Goal: Transaction & Acquisition: Purchase product/service

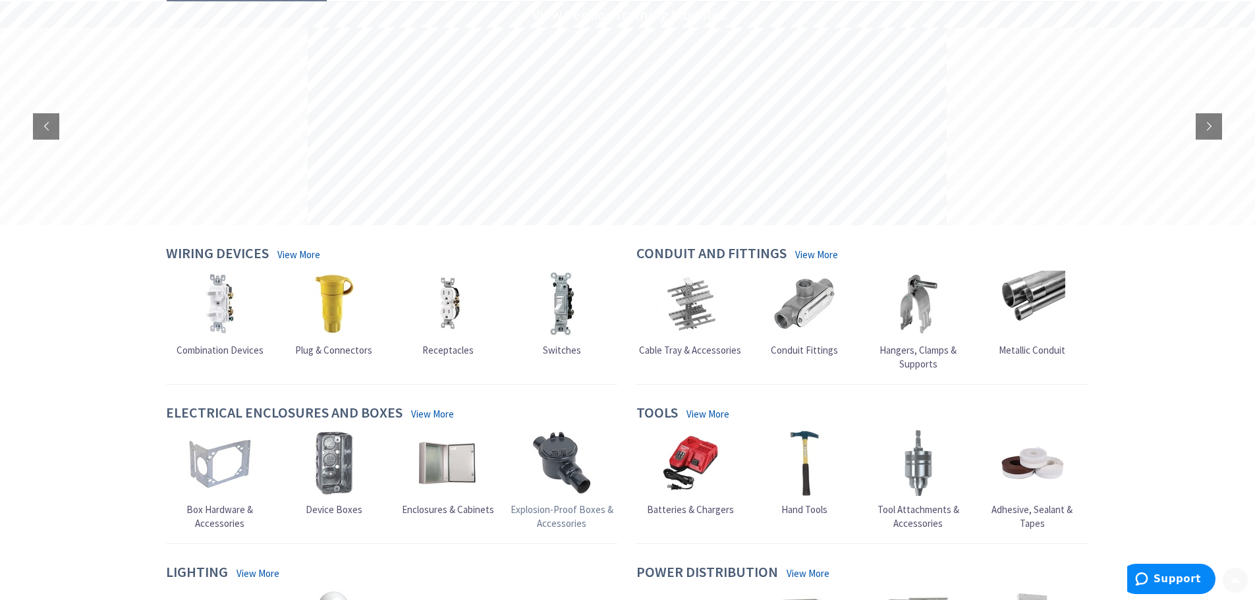
scroll to position [132, 0]
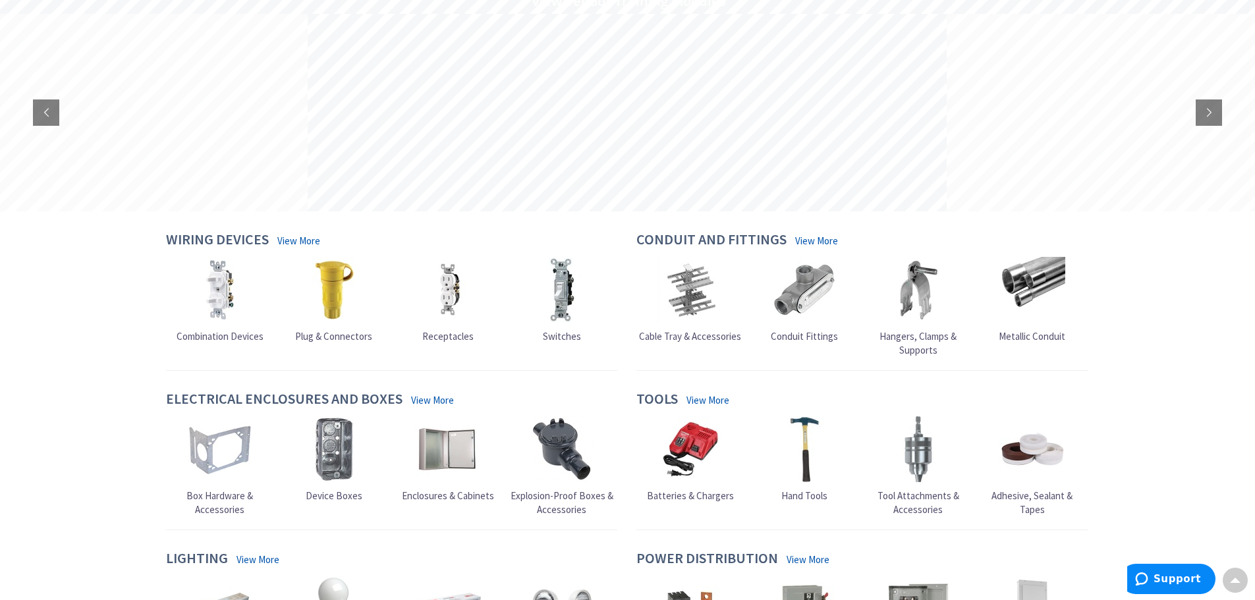
click at [437, 495] on span "Enclosures & Cabinets" at bounding box center [448, 495] width 92 height 13
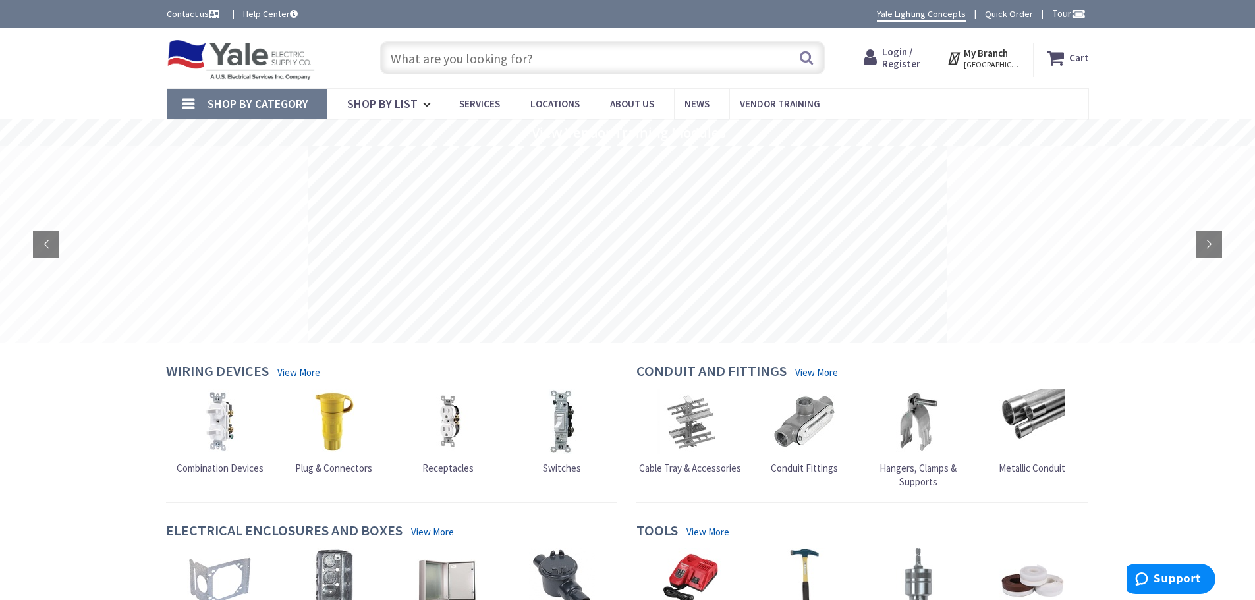
click at [459, 63] on input "text" at bounding box center [602, 57] width 445 height 33
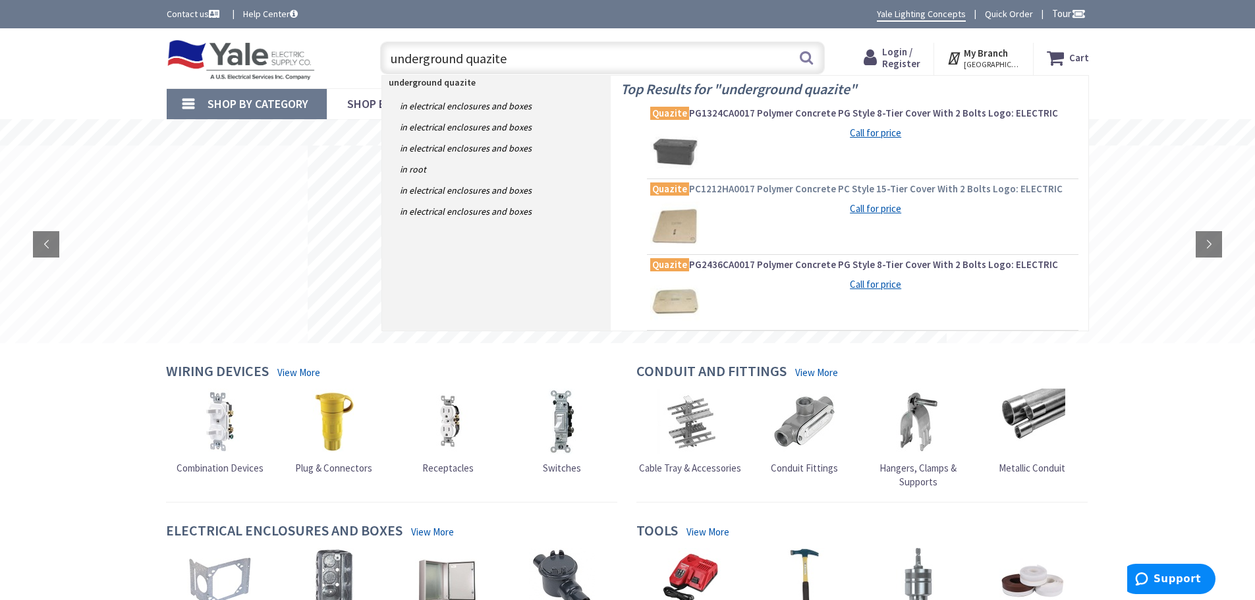
type input "underground quazite"
click at [744, 191] on span "Quazite PC1212HA0017 Polymer Concrete PC Style 15-Tier Cover With 2 Bolts Logo:…" at bounding box center [862, 188] width 425 height 13
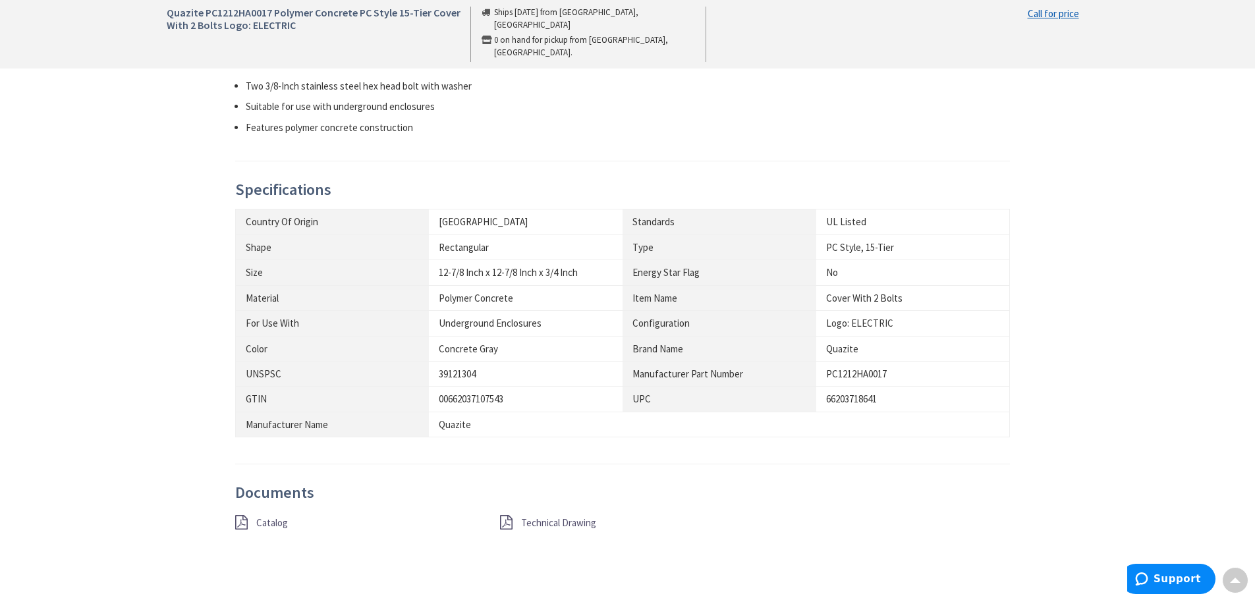
scroll to position [790, 0]
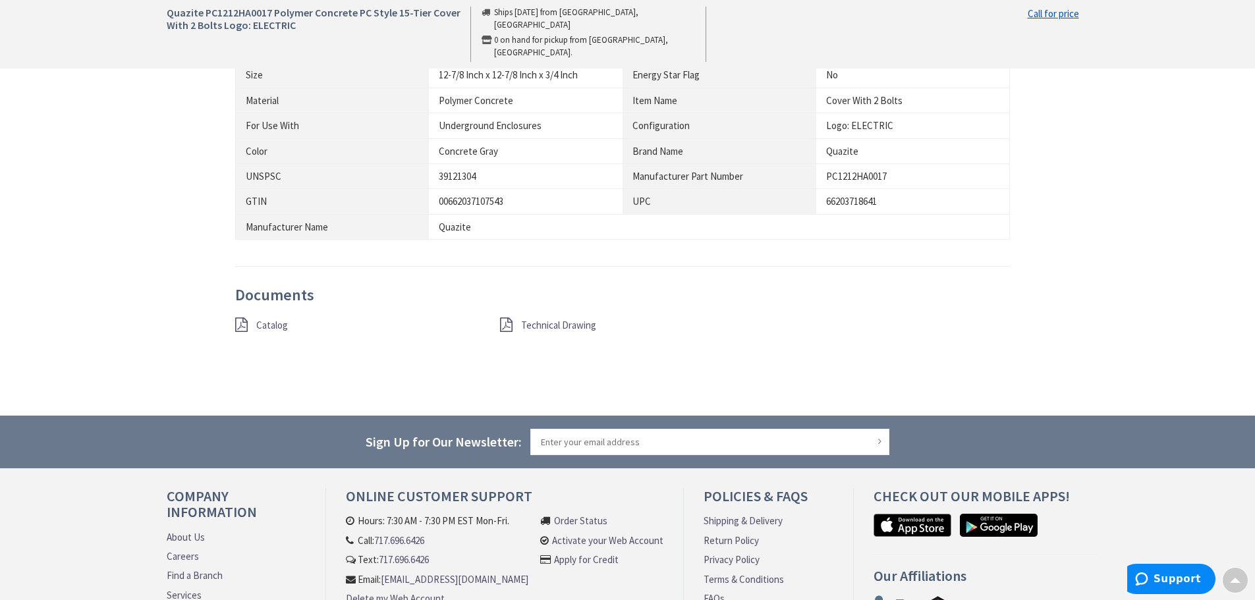
click at [263, 327] on span "Catalog" at bounding box center [272, 325] width 32 height 13
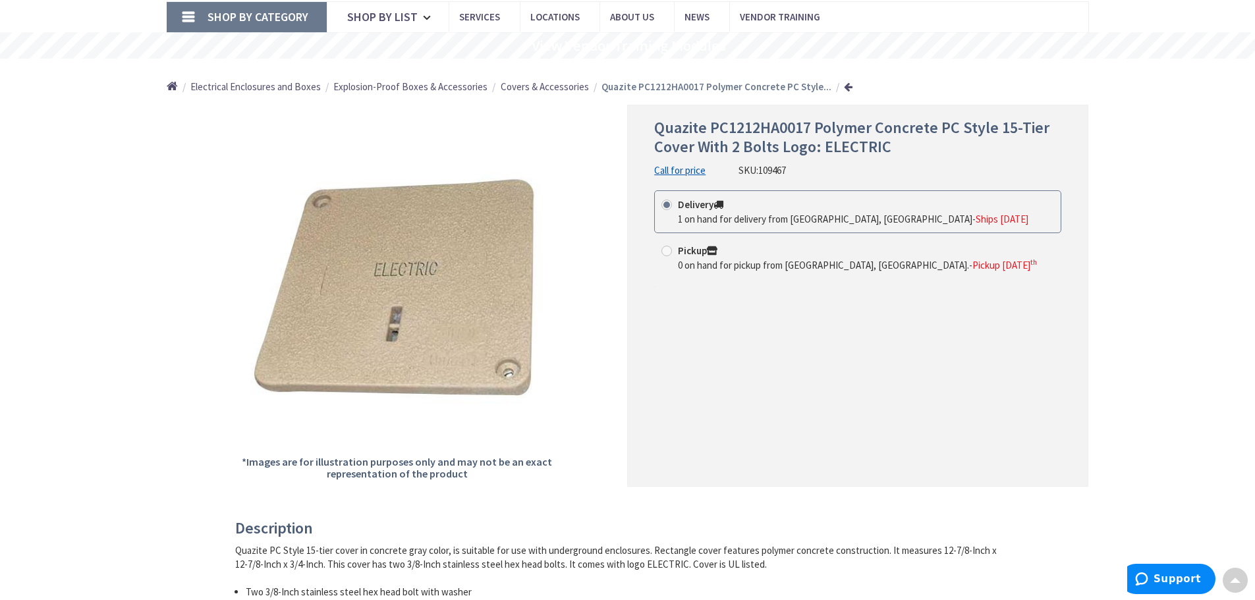
scroll to position [0, 0]
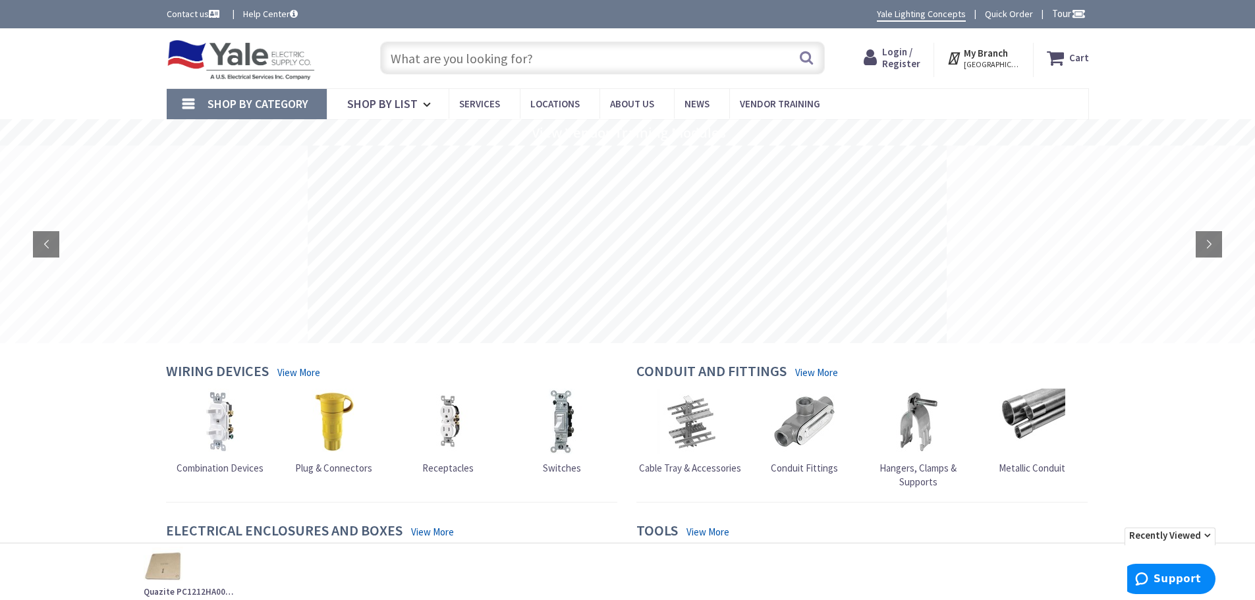
click at [506, 61] on input "text" at bounding box center [602, 57] width 445 height 33
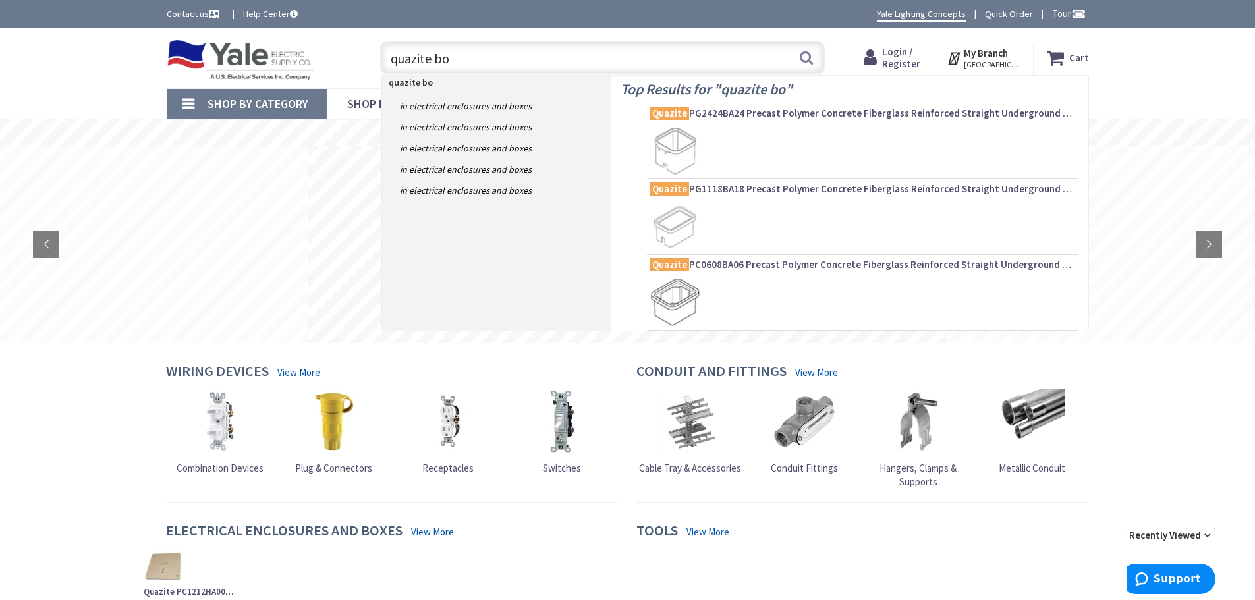
type input "quazite box"
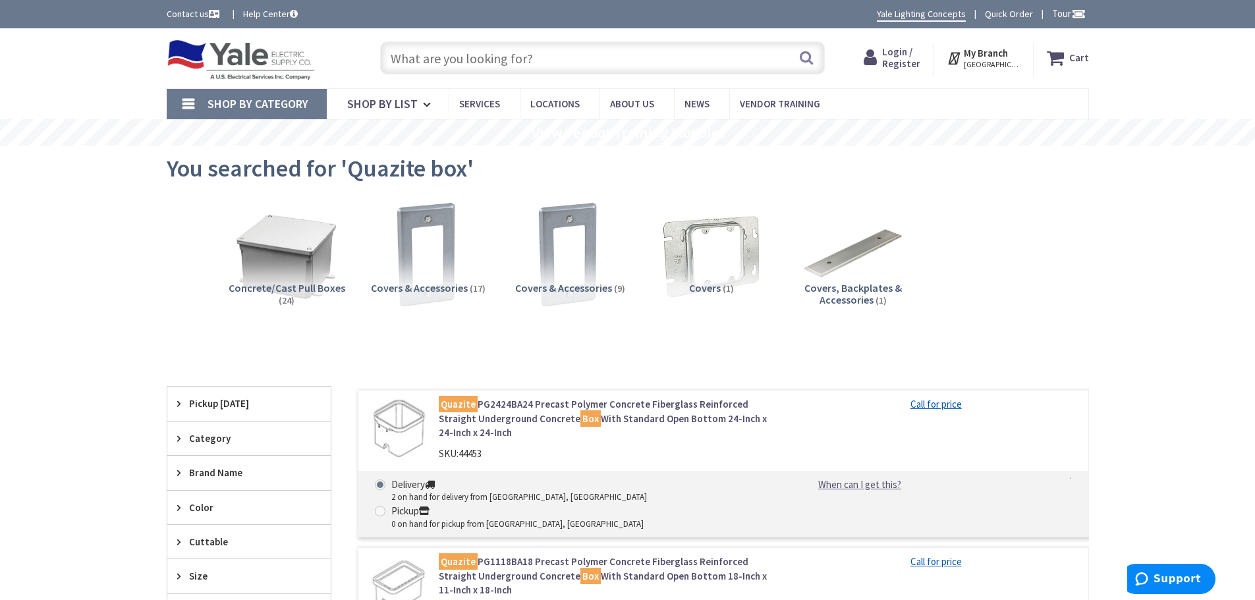
click at [292, 285] on span "Concrete/Cast Pull Boxes" at bounding box center [287, 287] width 117 height 13
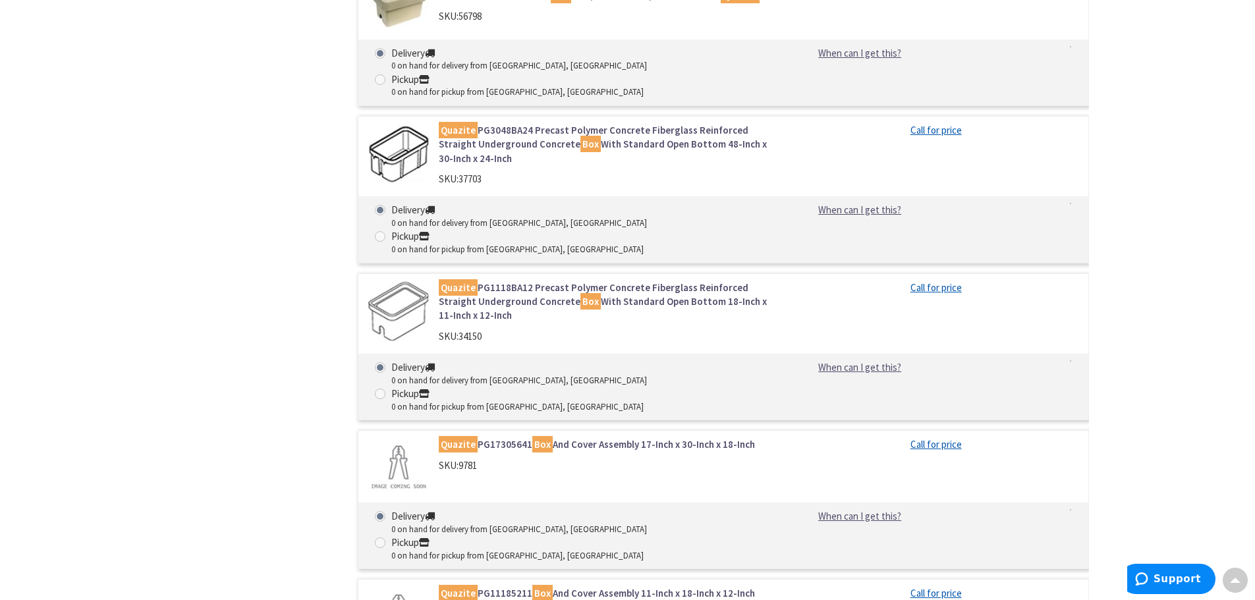
scroll to position [2009, 0]
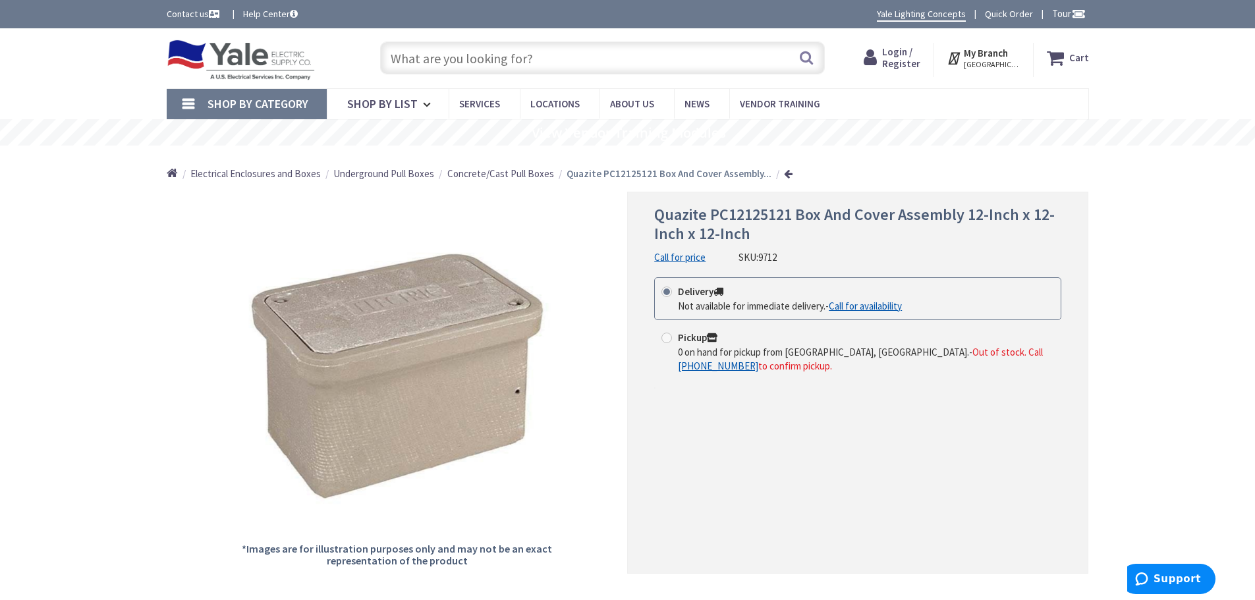
click at [437, 59] on input "text" at bounding box center [602, 57] width 445 height 33
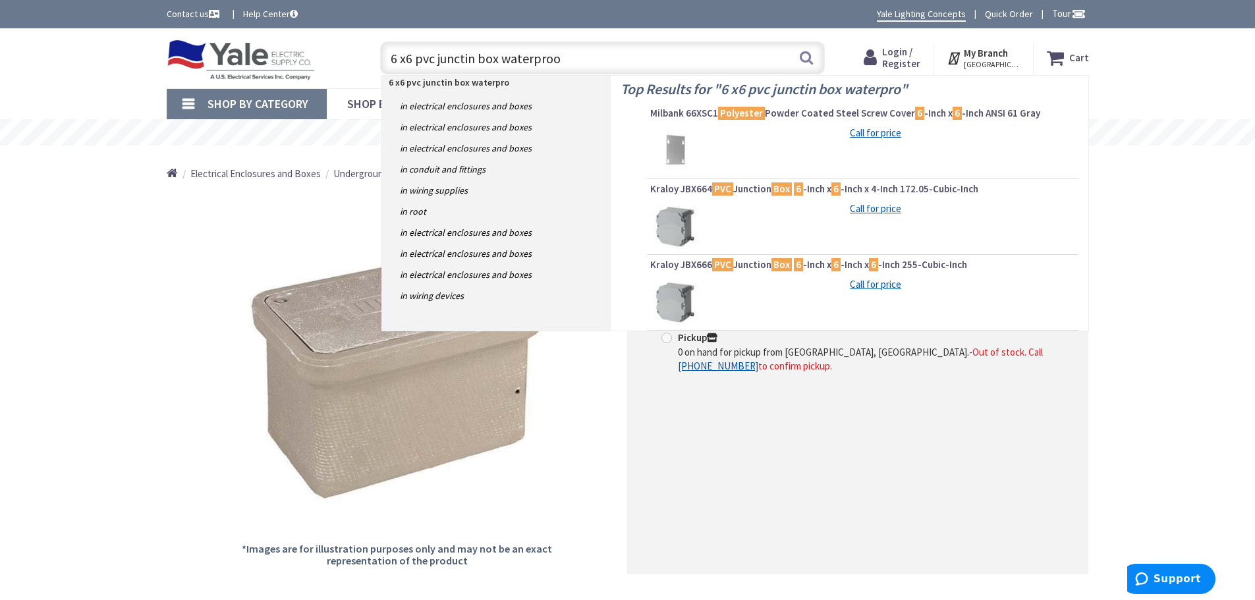
type input "6 x6 pvc junctin box waterproof"
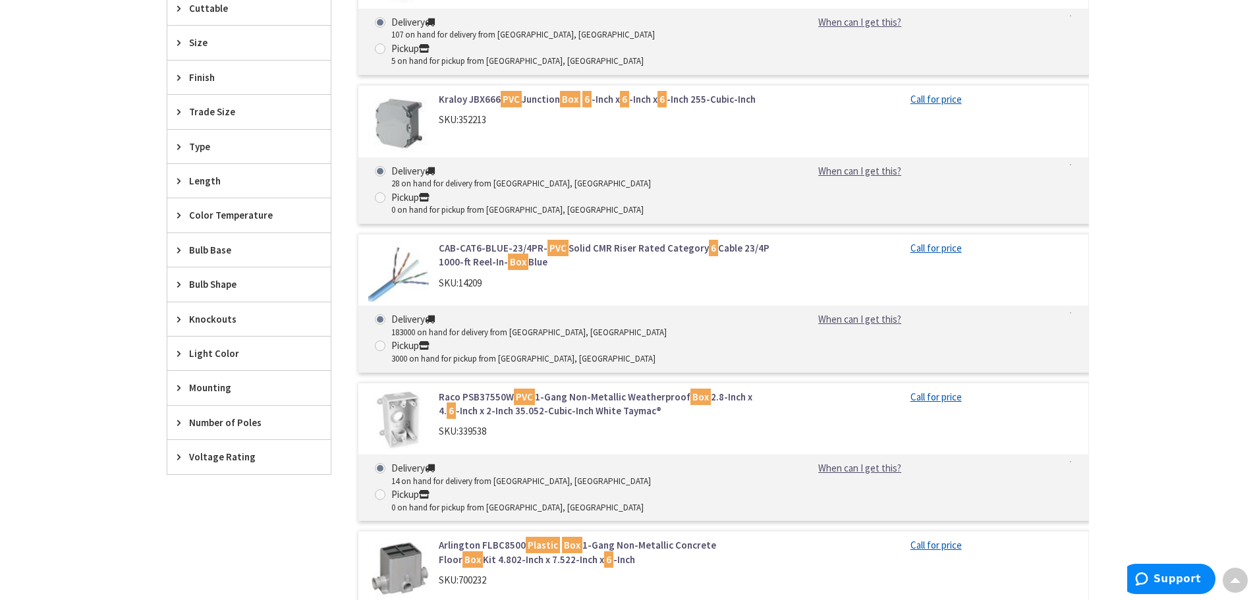
scroll to position [329, 0]
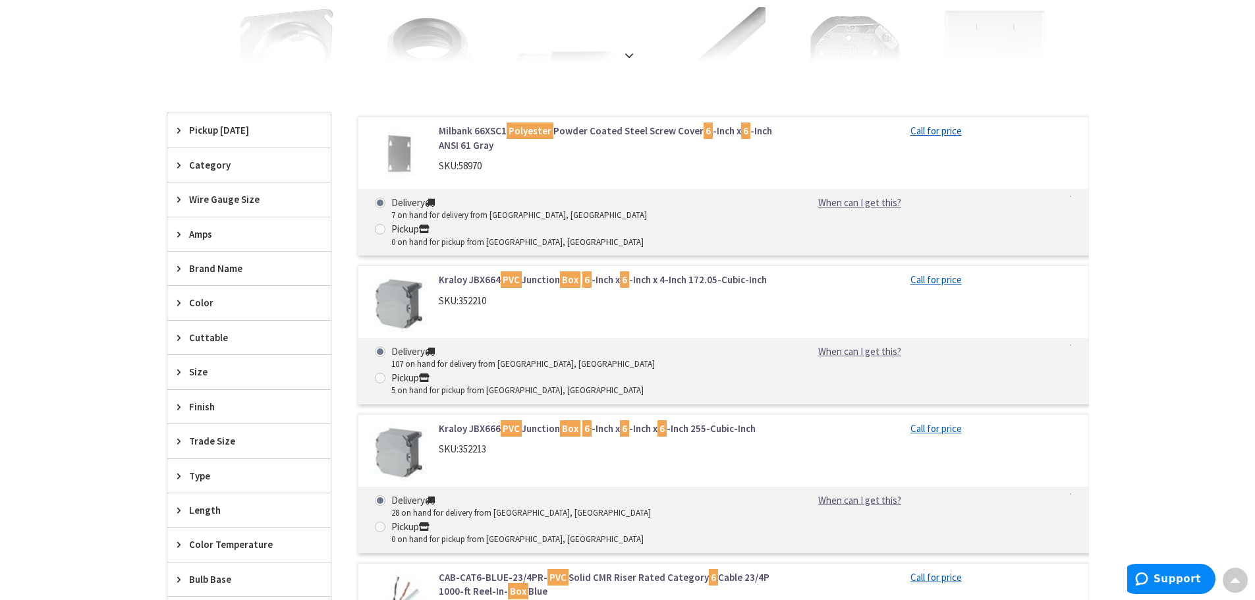
click at [403, 283] on img at bounding box center [398, 303] width 61 height 61
